Goal: Task Accomplishment & Management: Manage account settings

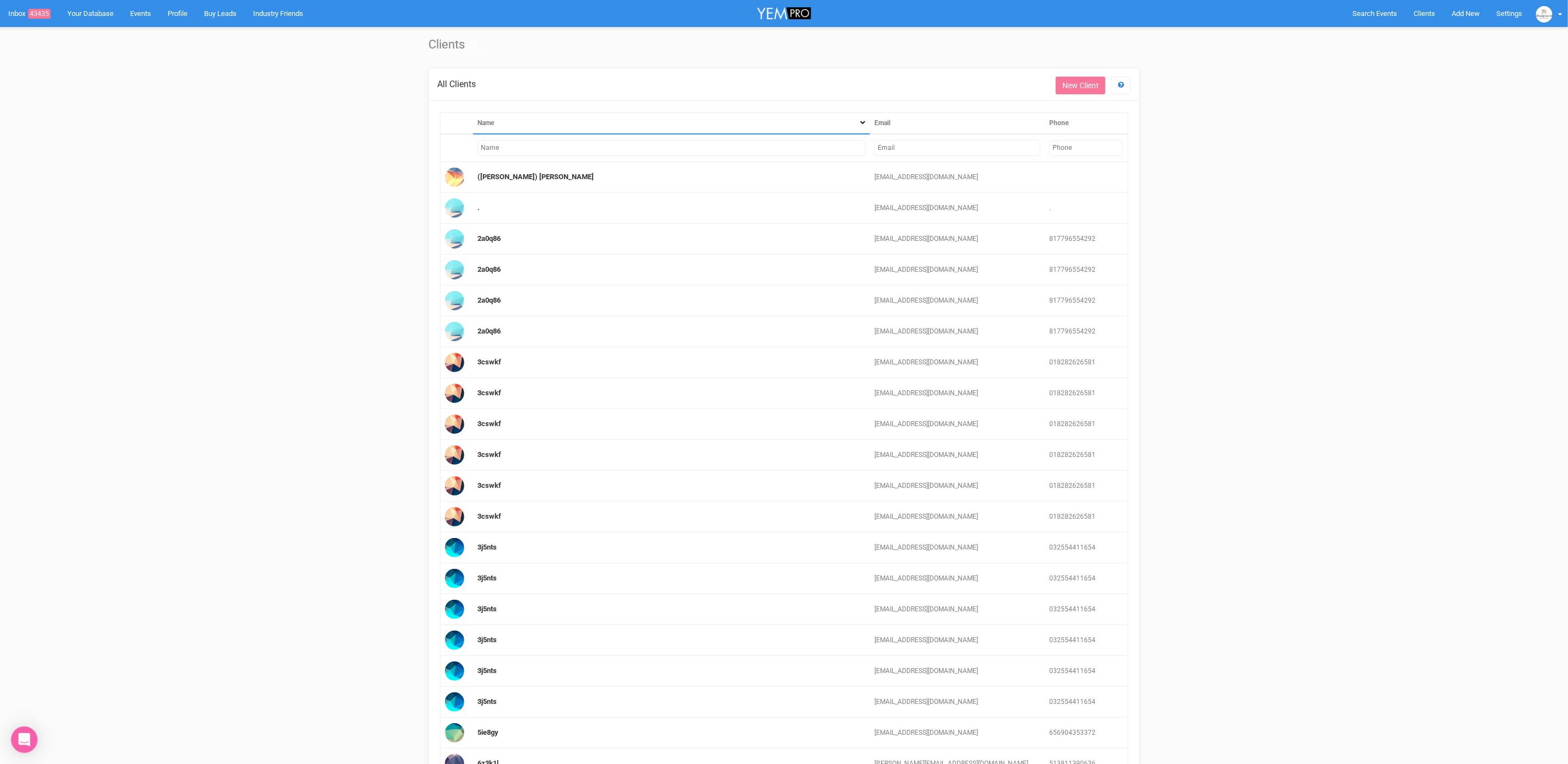
click at [676, 144] on input "text" at bounding box center [671, 148] width 388 height 16
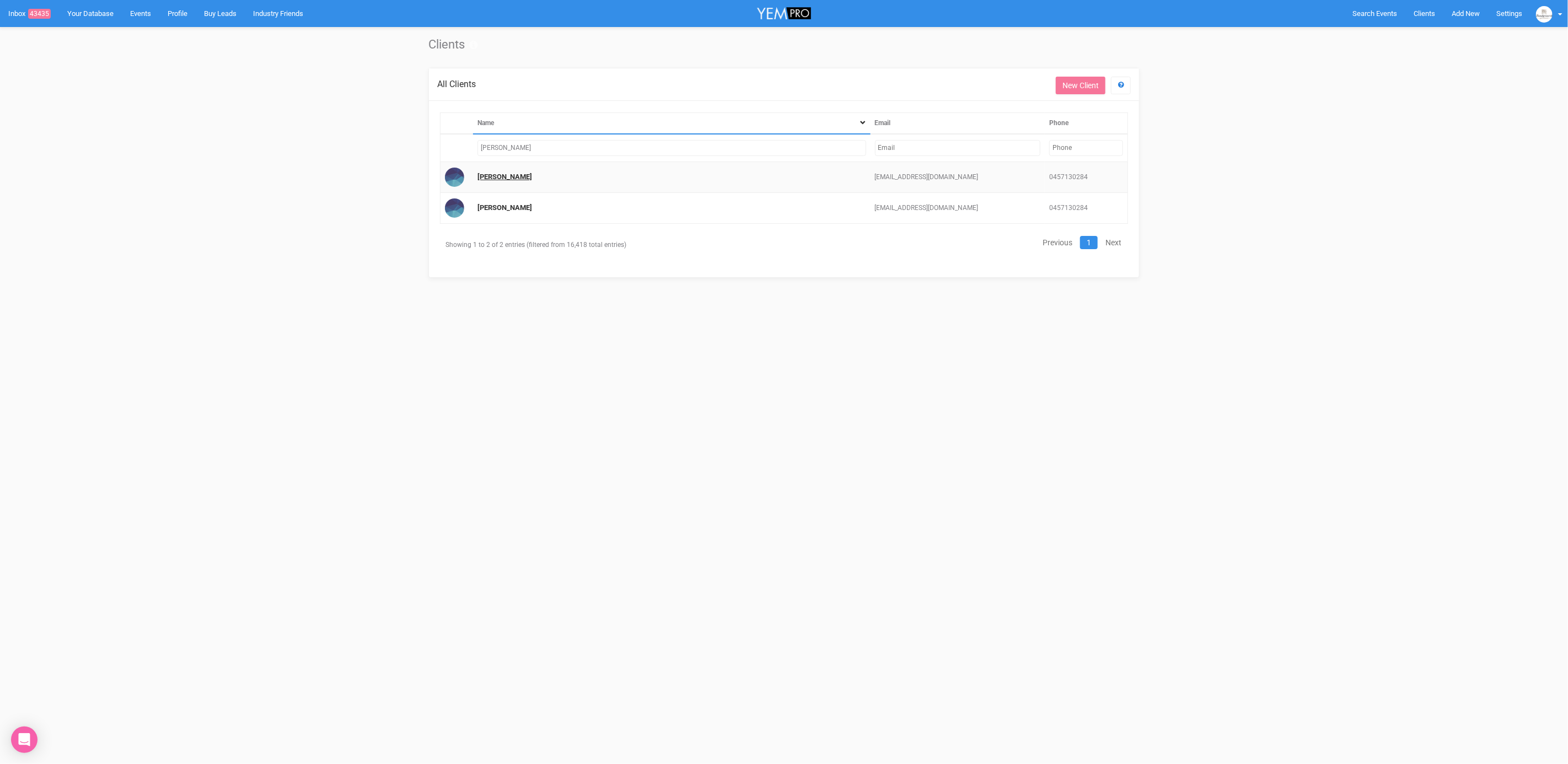
type input "[PERSON_NAME]"
click at [505, 174] on link "[PERSON_NAME]" at bounding box center [505, 176] width 54 height 8
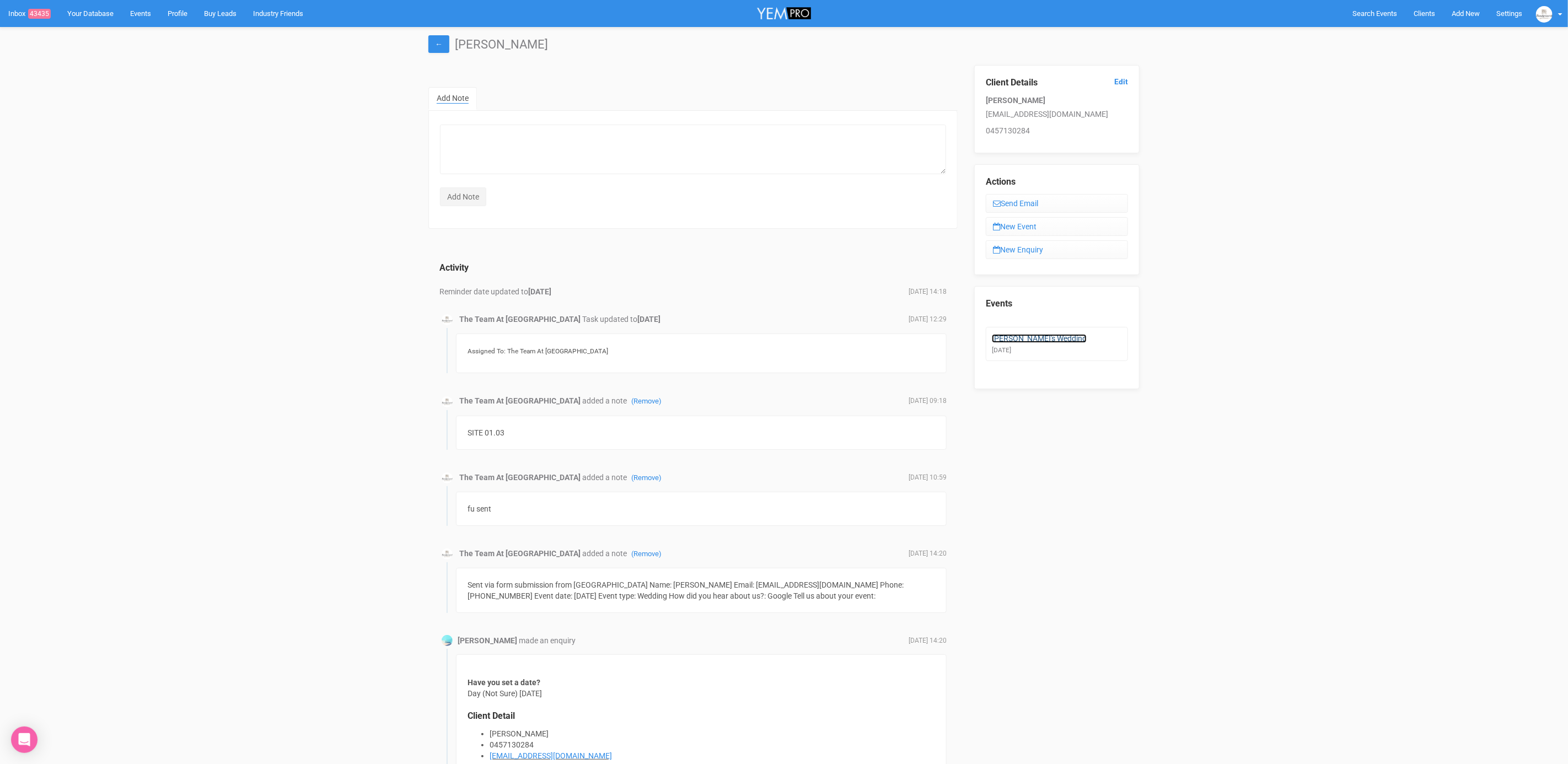
click at [1034, 338] on link "[PERSON_NAME]'s Wedding" at bounding box center [1039, 339] width 95 height 9
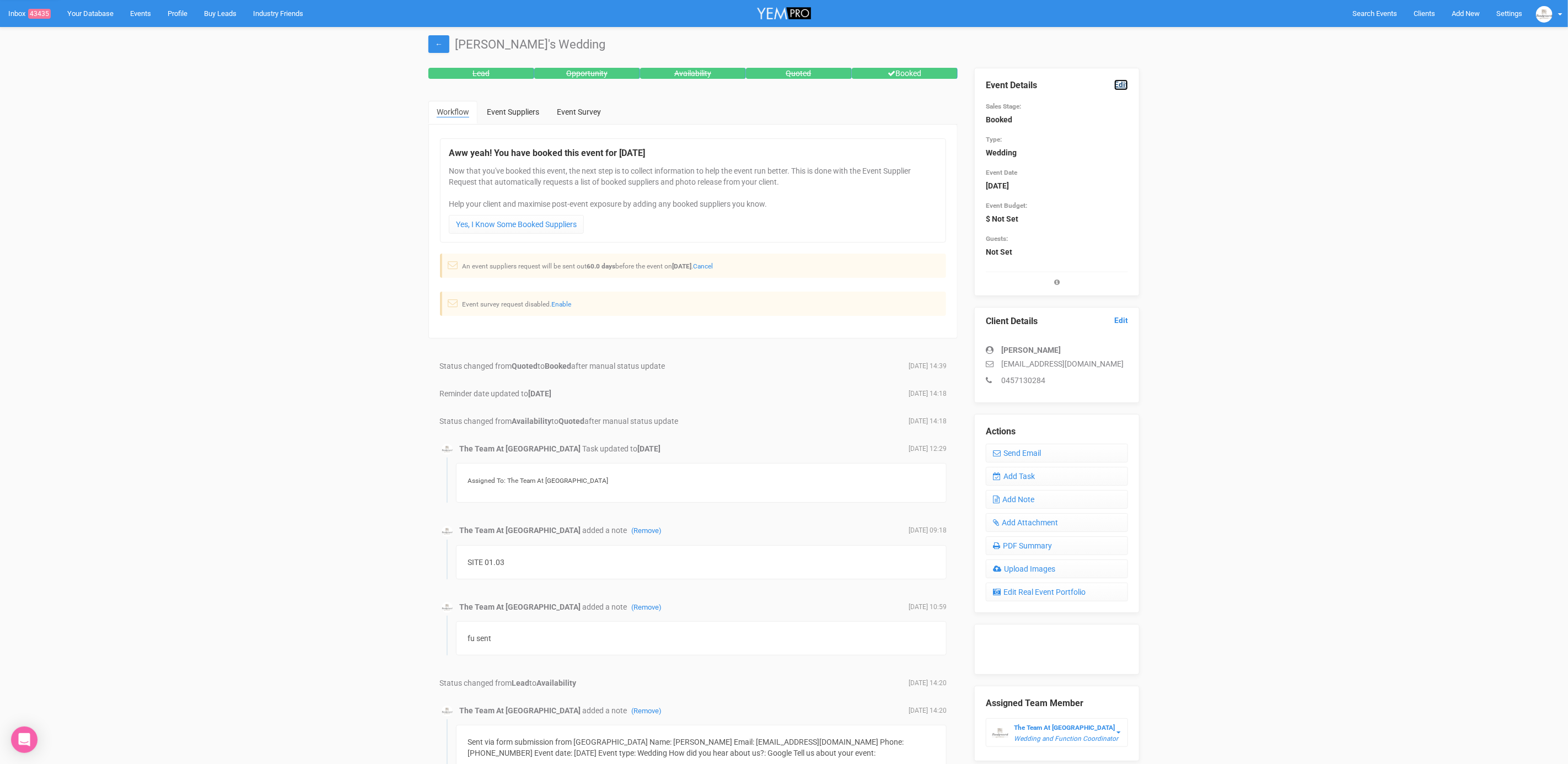
click at [1120, 85] on link "Edit" at bounding box center [1121, 85] width 14 height 10
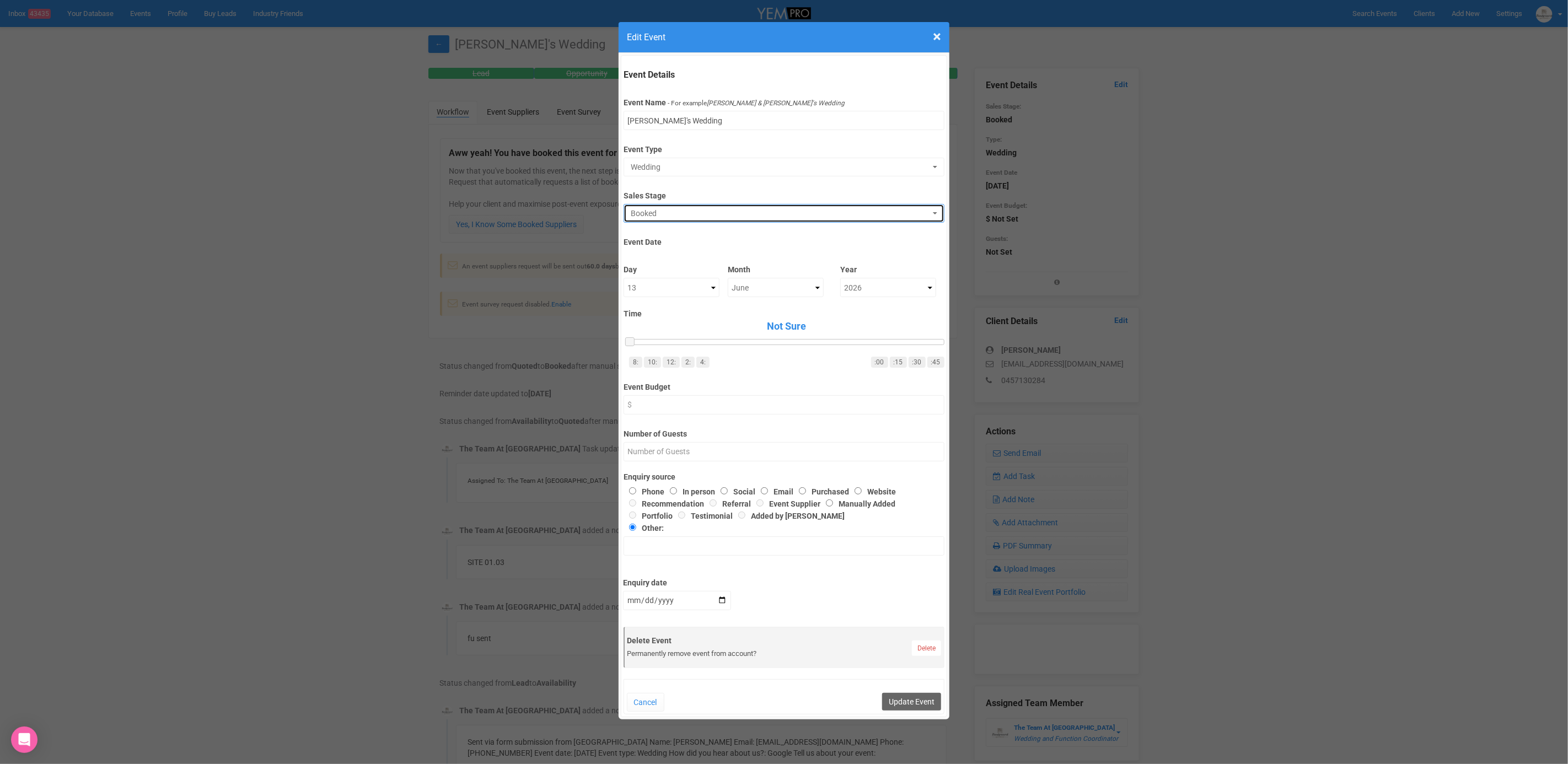
click at [760, 218] on button "Booked" at bounding box center [783, 213] width 320 height 19
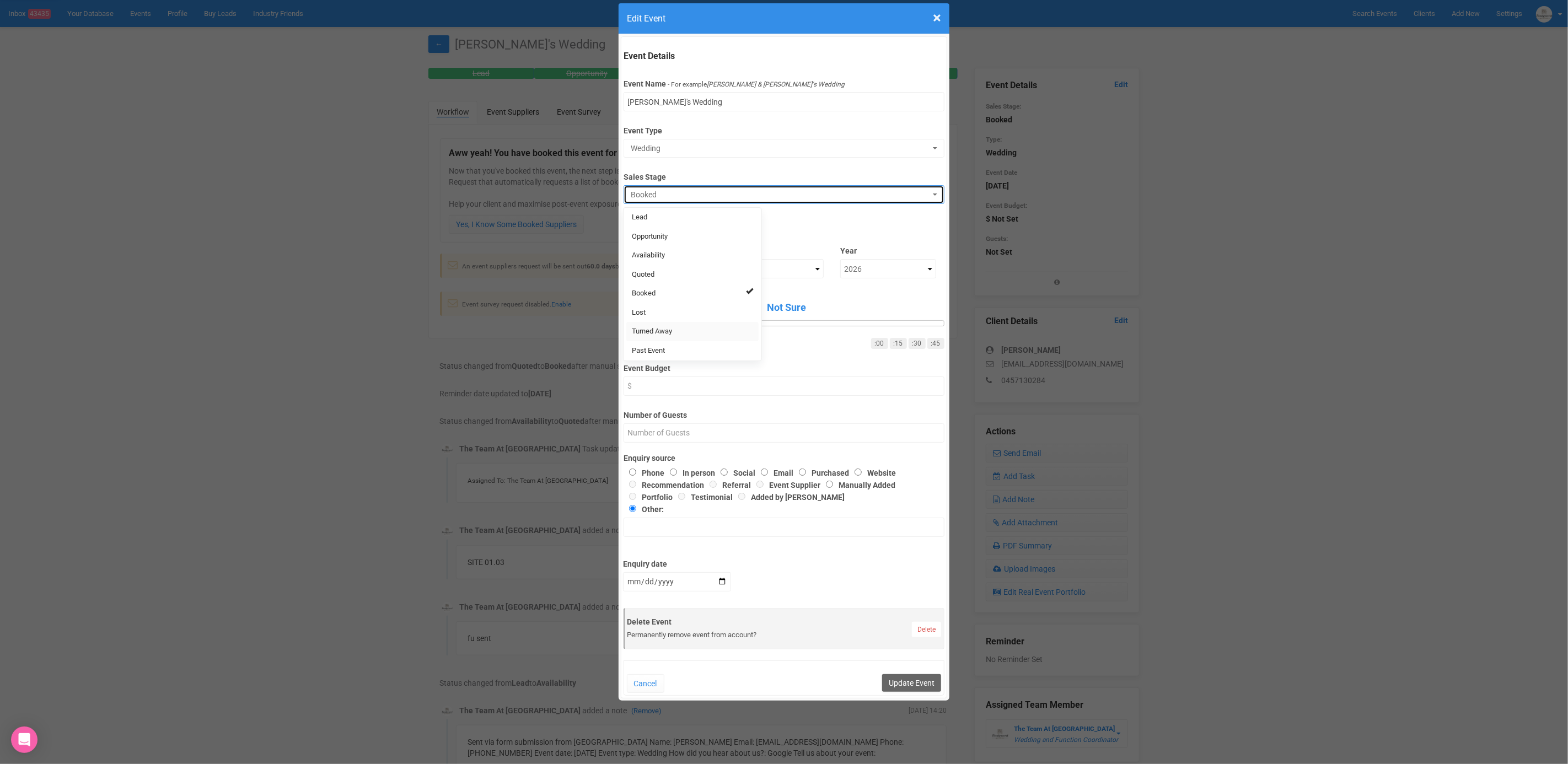
scroll to position [17, 0]
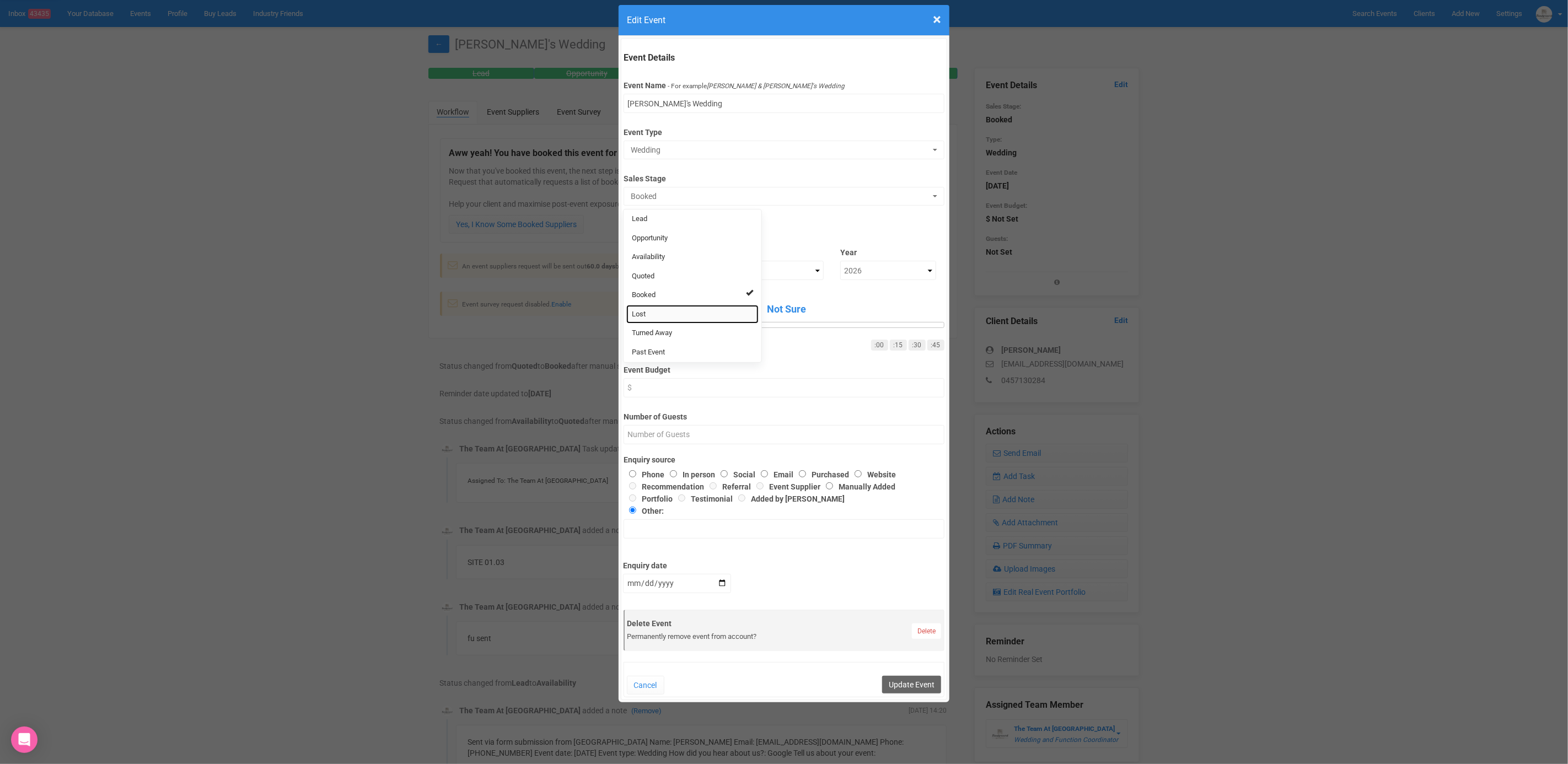
click at [647, 309] on link "Lost" at bounding box center [693, 315] width 132 height 19
select select "10"
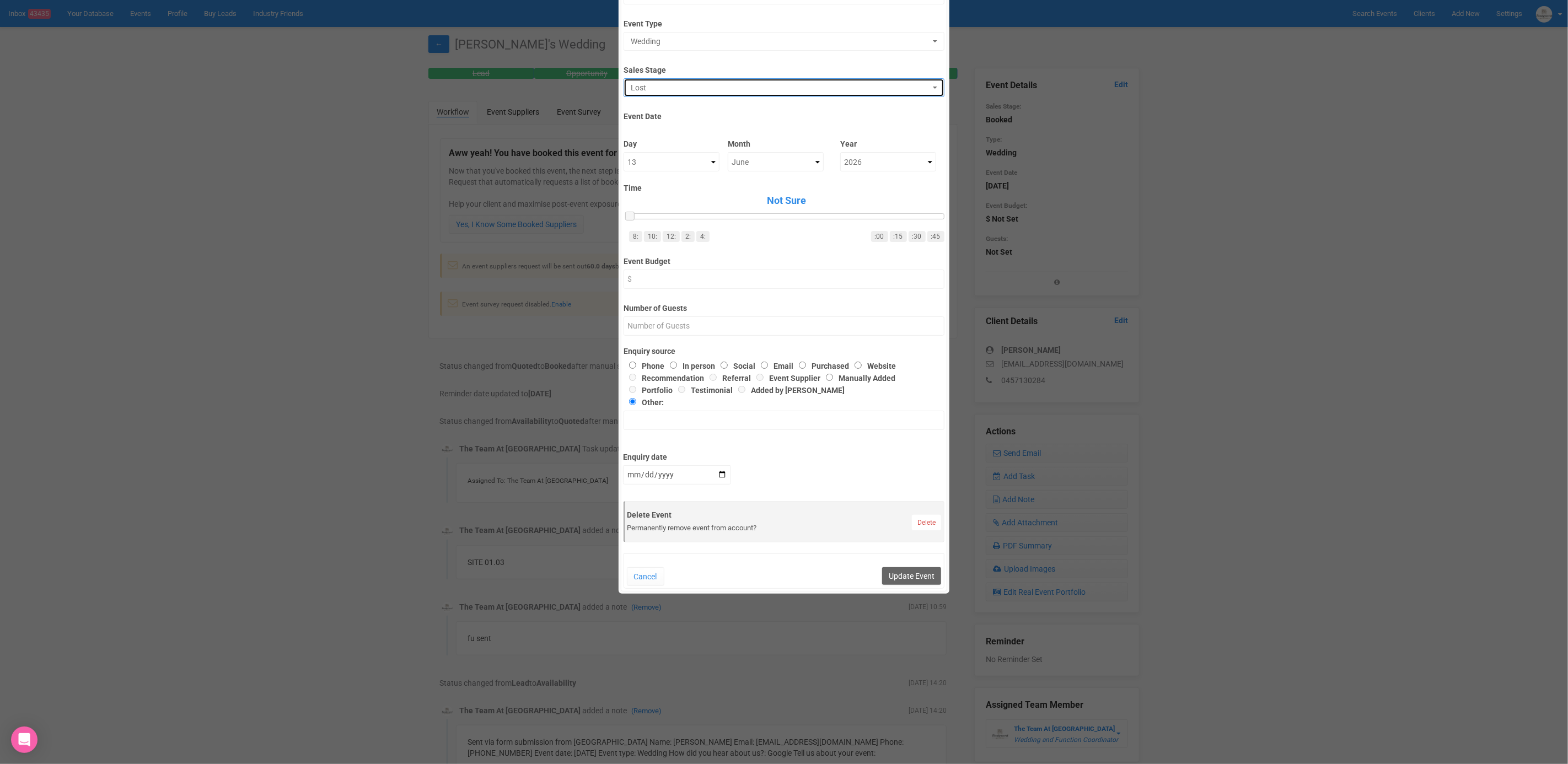
scroll to position [133, 0]
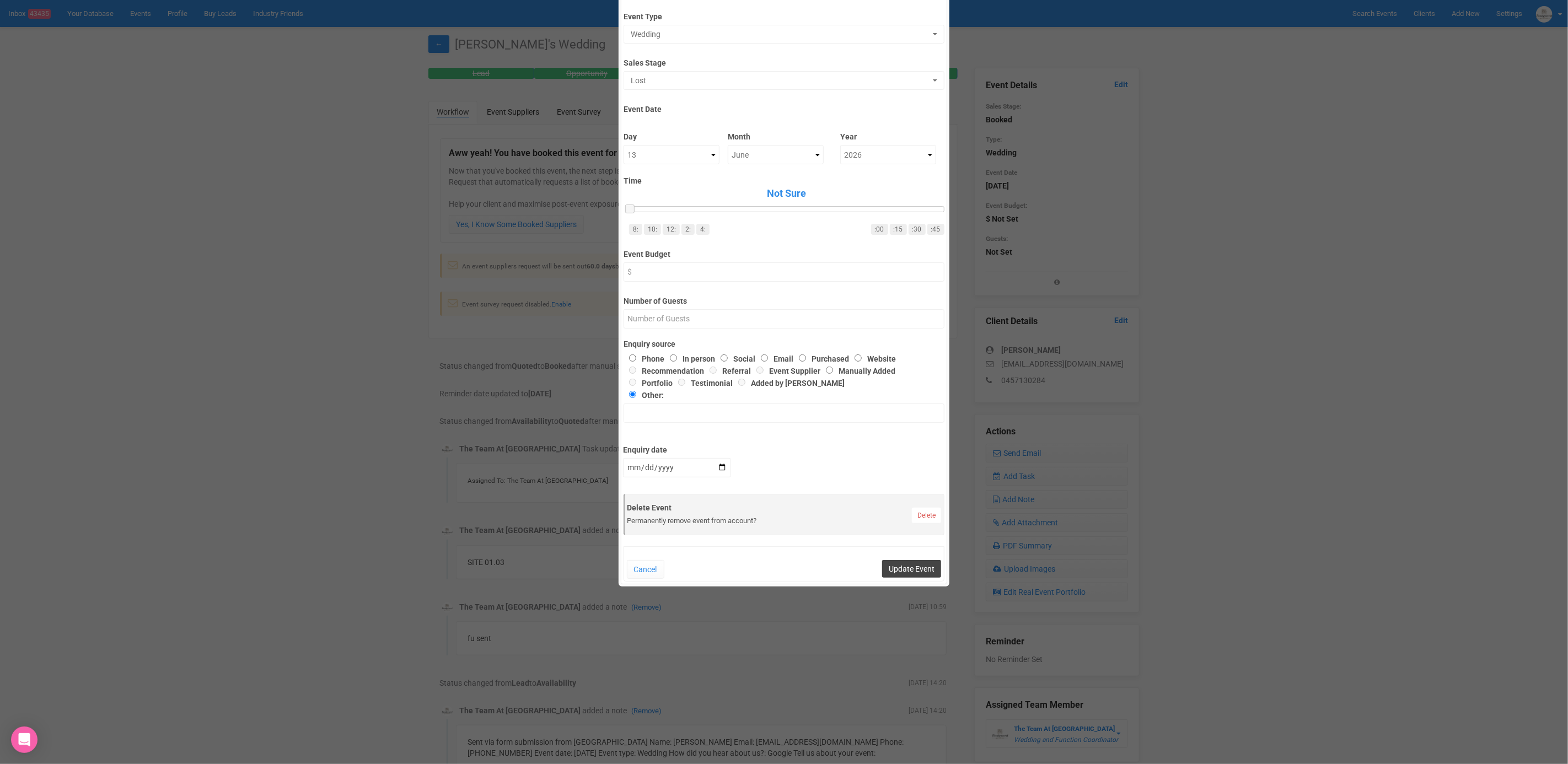
click at [916, 573] on button "Update Event" at bounding box center [911, 569] width 59 height 17
